Goal: Transaction & Acquisition: Book appointment/travel/reservation

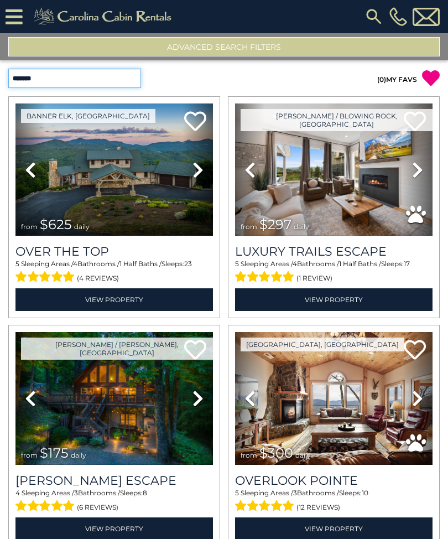
click at [138, 84] on select "**********" at bounding box center [74, 78] width 133 height 19
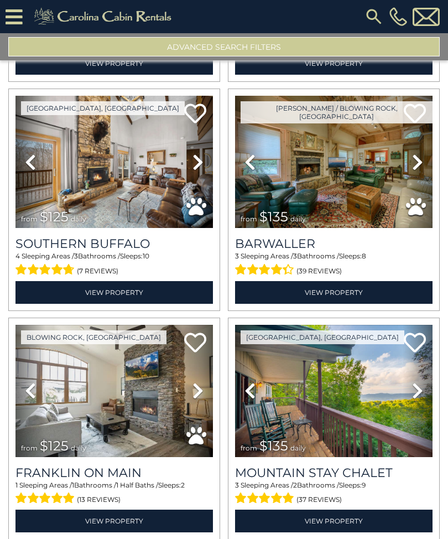
scroll to position [1607, 0]
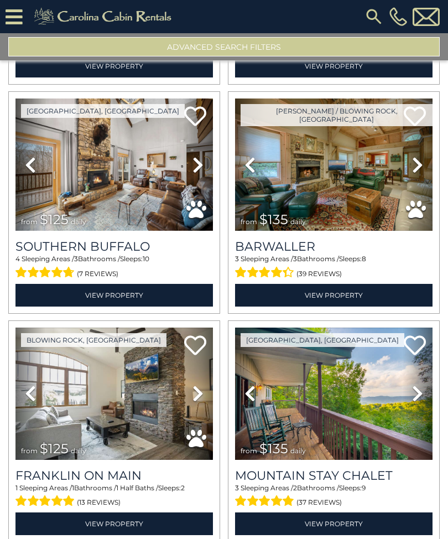
click at [123, 529] on link "View Property" at bounding box center [114, 524] width 198 height 23
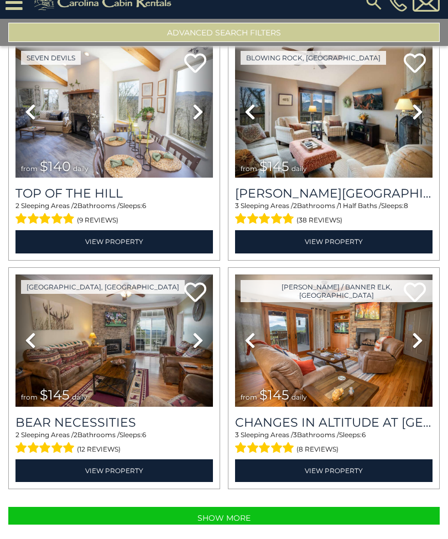
scroll to position [1, 0]
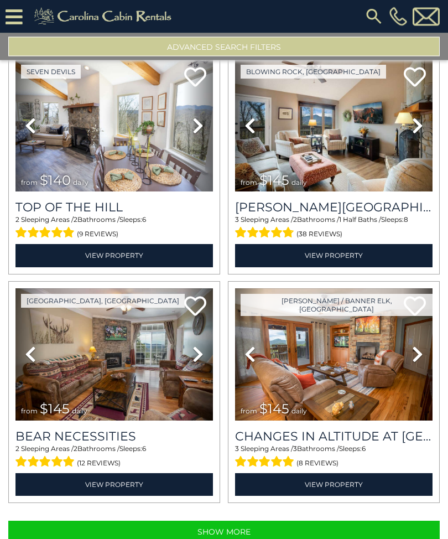
click at [245, 531] on button "Show More" at bounding box center [224, 532] width 432 height 22
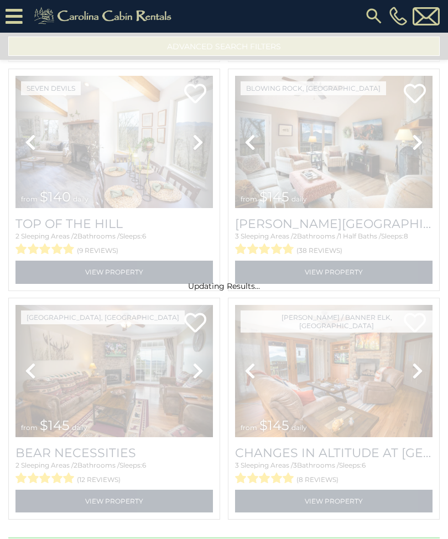
select select "**********"
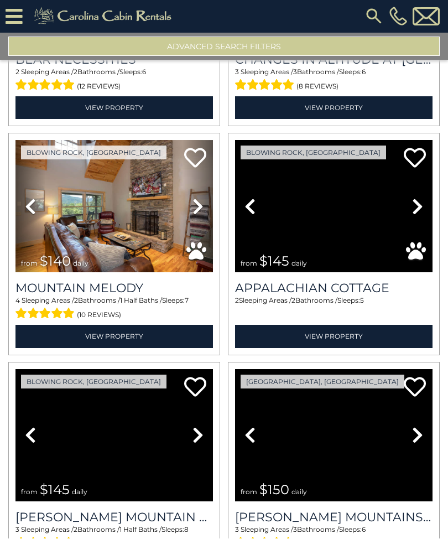
scroll to position [3405, 0]
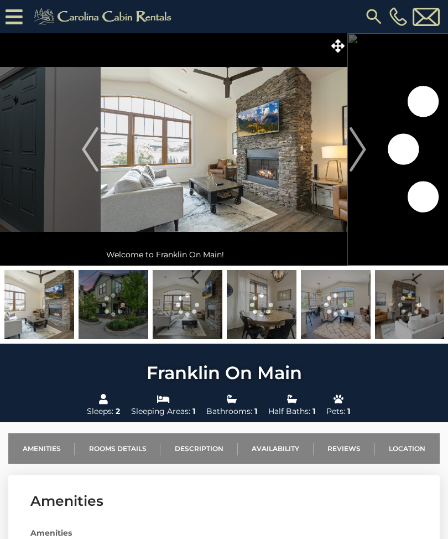
click at [362, 152] on img "Next" at bounding box center [358, 149] width 17 height 44
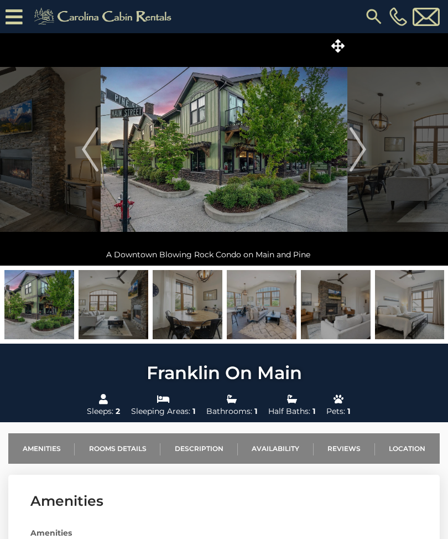
click at [364, 150] on img "Next" at bounding box center [358, 149] width 17 height 44
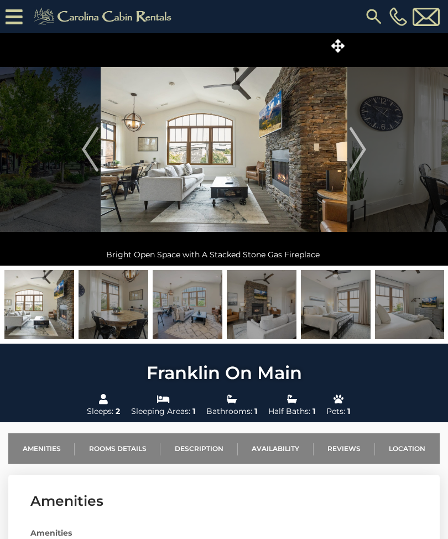
click at [364, 149] on img "Next" at bounding box center [358, 149] width 17 height 44
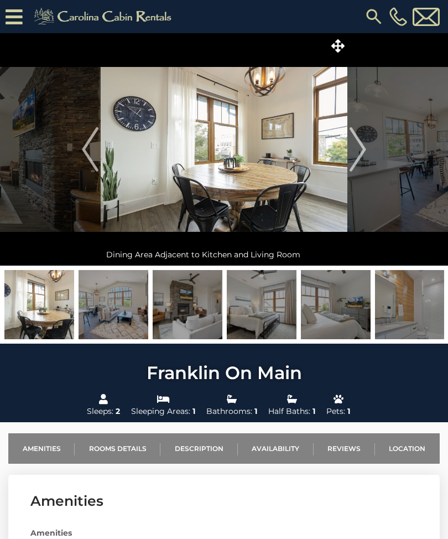
click at [368, 151] on button "Next" at bounding box center [358, 149] width 21 height 232
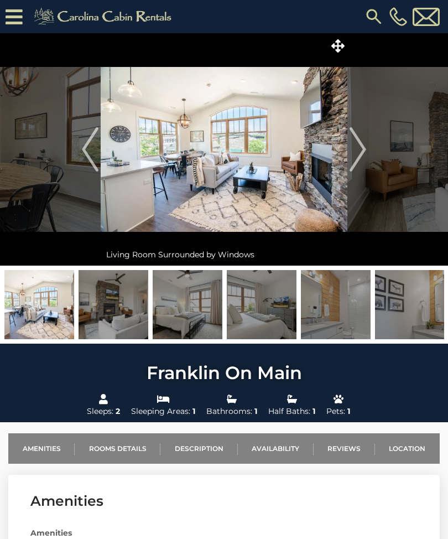
click at [366, 152] on img "Next" at bounding box center [358, 149] width 17 height 44
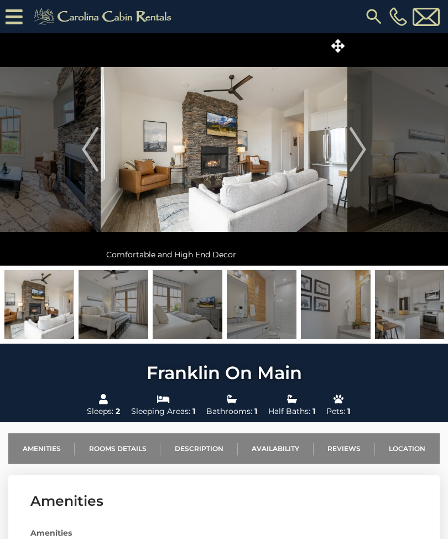
click at [363, 149] on img "Next" at bounding box center [358, 149] width 17 height 44
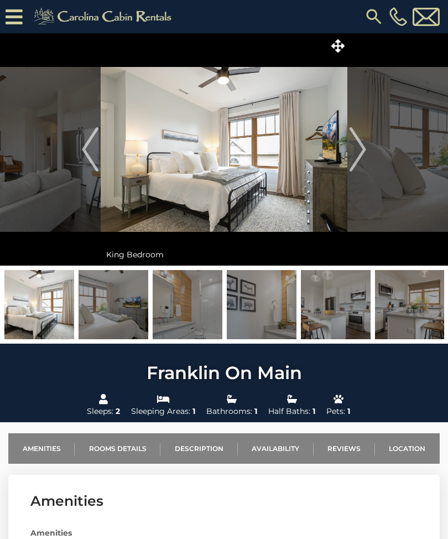
click at [364, 150] on img "Next" at bounding box center [358, 149] width 17 height 44
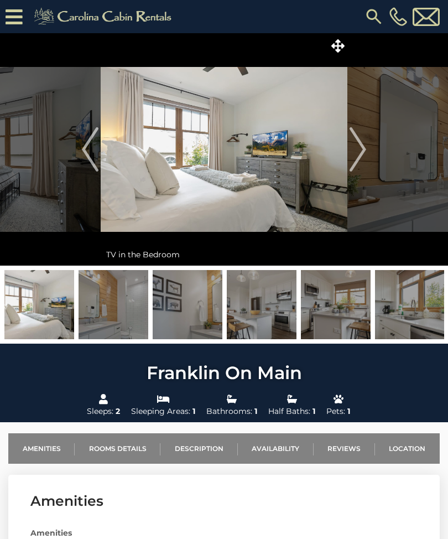
click at [361, 151] on img "Next" at bounding box center [358, 149] width 17 height 44
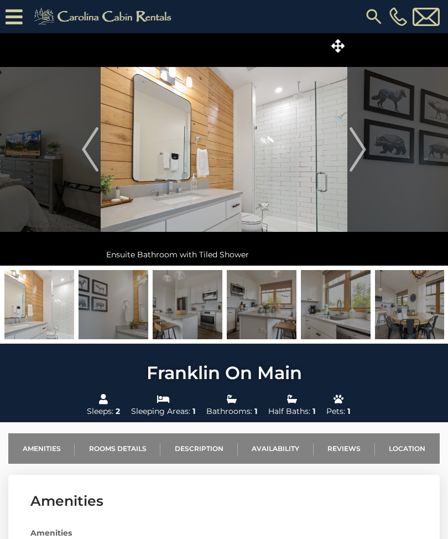
click at [364, 153] on img "Next" at bounding box center [358, 149] width 17 height 44
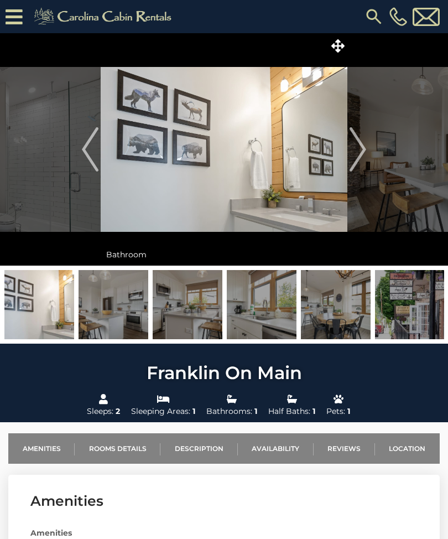
click at [359, 155] on img "Next" at bounding box center [358, 149] width 17 height 44
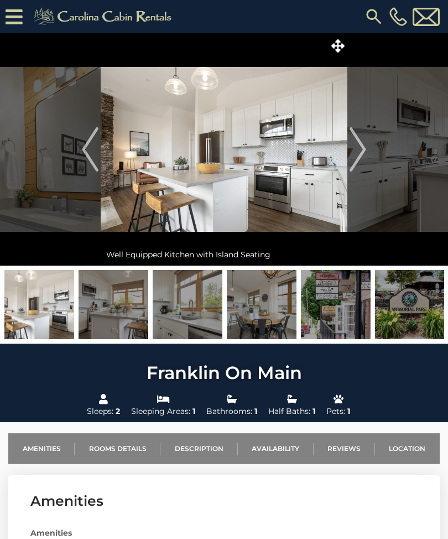
click at [365, 151] on img "Next" at bounding box center [358, 149] width 17 height 44
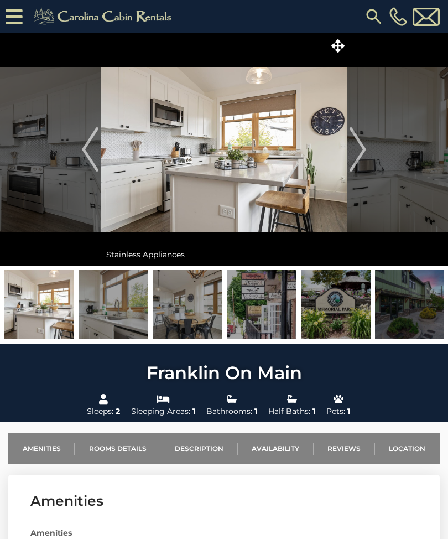
click at [363, 149] on img "Next" at bounding box center [358, 149] width 17 height 44
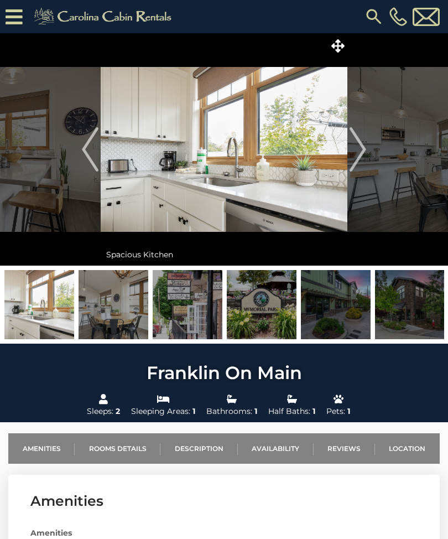
click at [364, 149] on img "Next" at bounding box center [358, 149] width 17 height 44
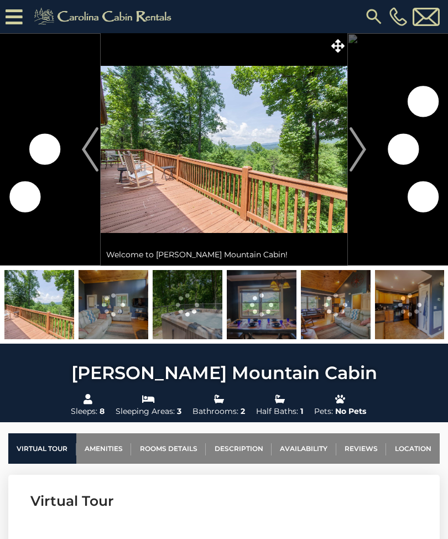
click at [366, 152] on img "Next" at bounding box center [358, 149] width 17 height 44
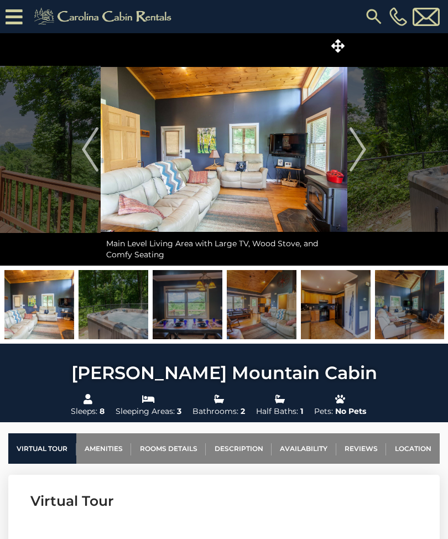
click at [367, 159] on button "Next" at bounding box center [358, 149] width 21 height 232
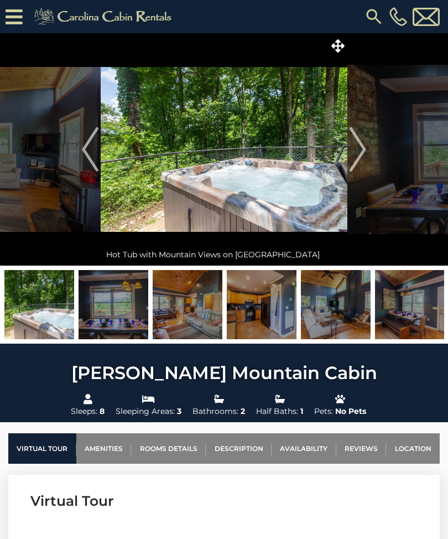
click at [365, 154] on img "Next" at bounding box center [358, 149] width 17 height 44
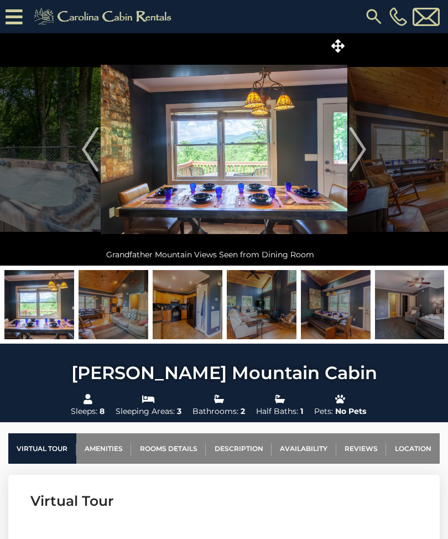
click at [368, 155] on button "Next" at bounding box center [358, 149] width 21 height 232
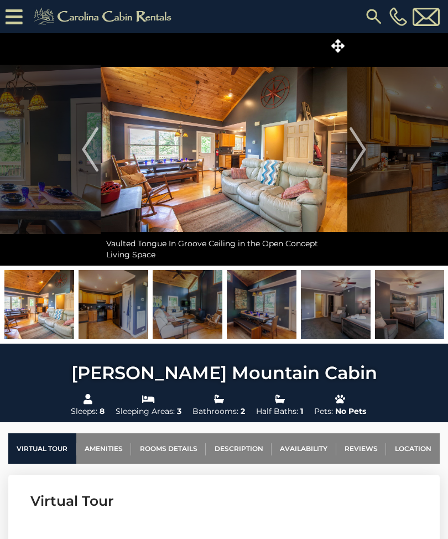
click at [368, 153] on button "Next" at bounding box center [358, 149] width 21 height 232
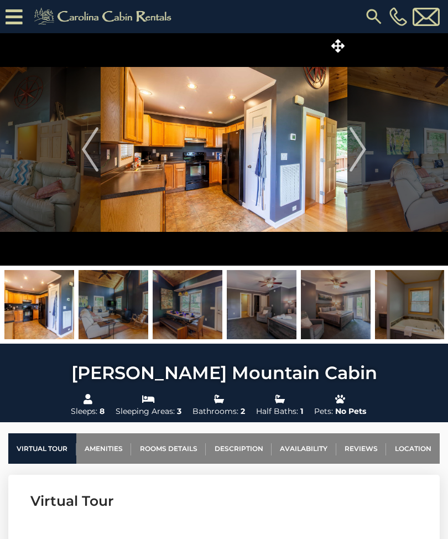
click at [363, 156] on img "Next" at bounding box center [358, 149] width 17 height 44
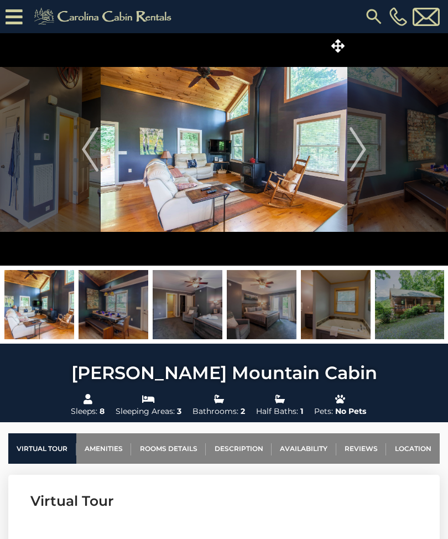
click at [364, 158] on img "Next" at bounding box center [358, 149] width 17 height 44
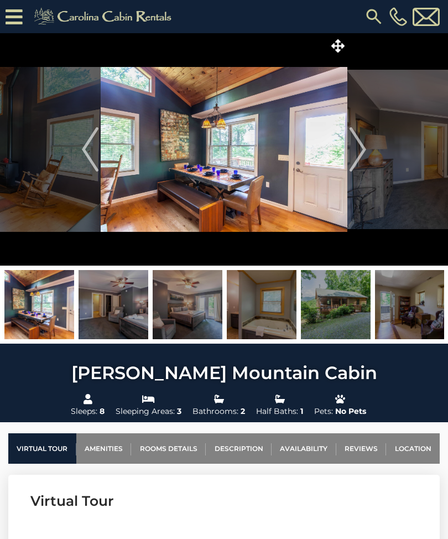
click at [366, 156] on img "Next" at bounding box center [358, 149] width 17 height 44
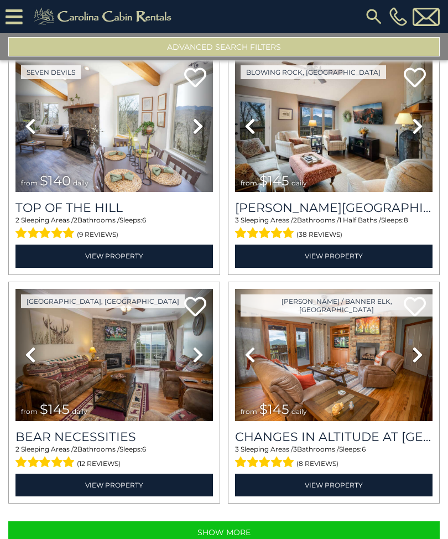
scroll to position [56, 0]
click at [243, 521] on button "Show More" at bounding box center [224, 532] width 432 height 22
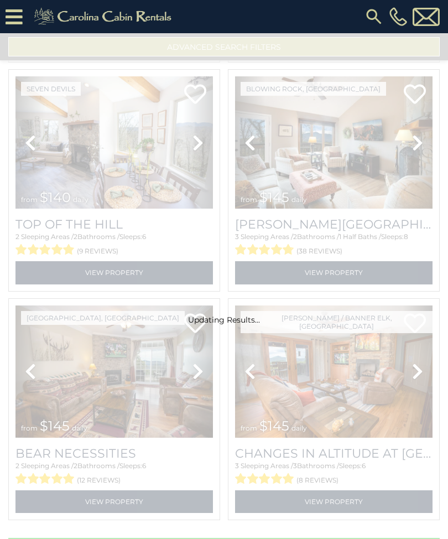
select select "**********"
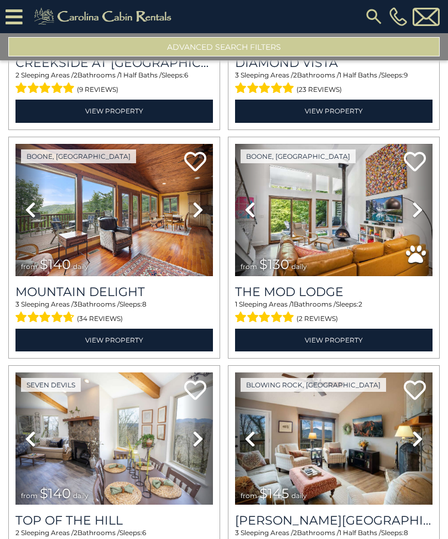
scroll to position [2678, 0]
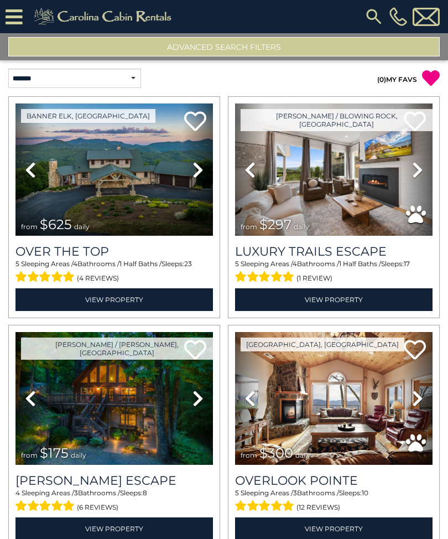
click at [240, 48] on button "Advanced Search Filters" at bounding box center [224, 46] width 432 height 19
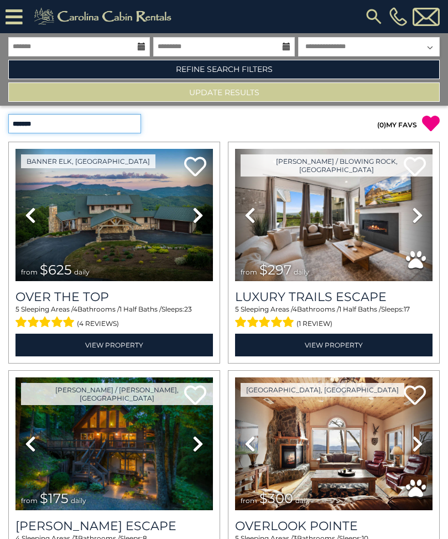
click at [132, 121] on select "**********" at bounding box center [74, 123] width 133 height 19
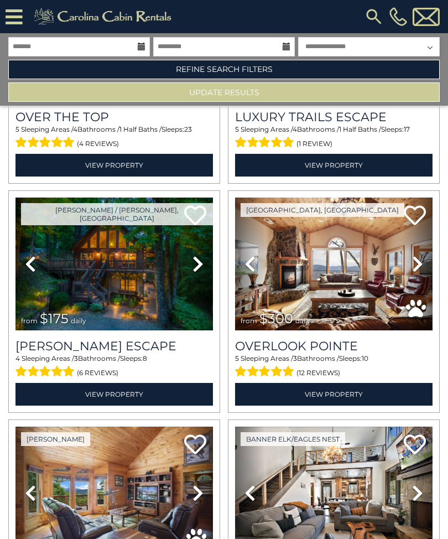
scroll to position [173, 0]
